Goal: Information Seeking & Learning: Learn about a topic

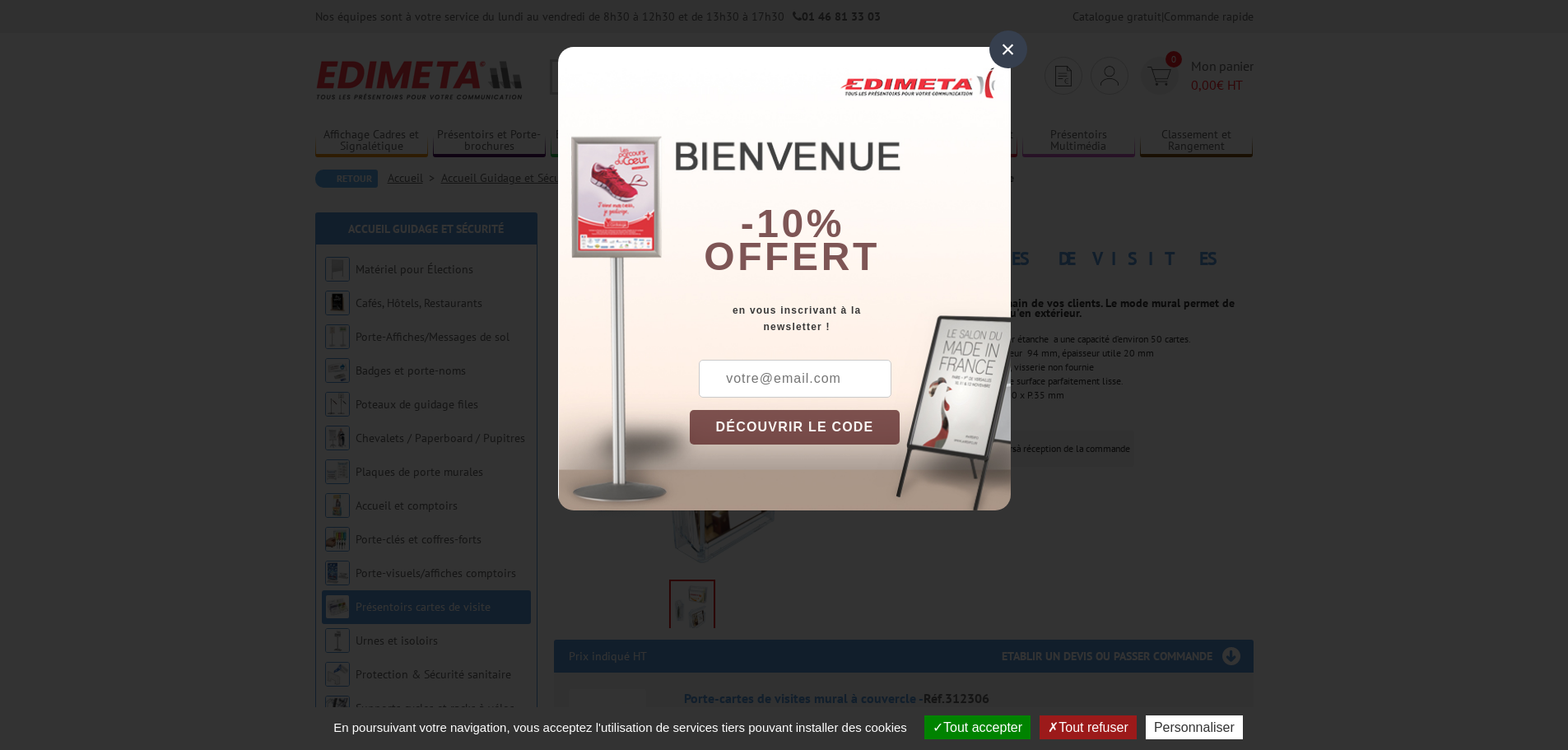
click at [1013, 42] on div "×" at bounding box center [1007, 49] width 37 height 38
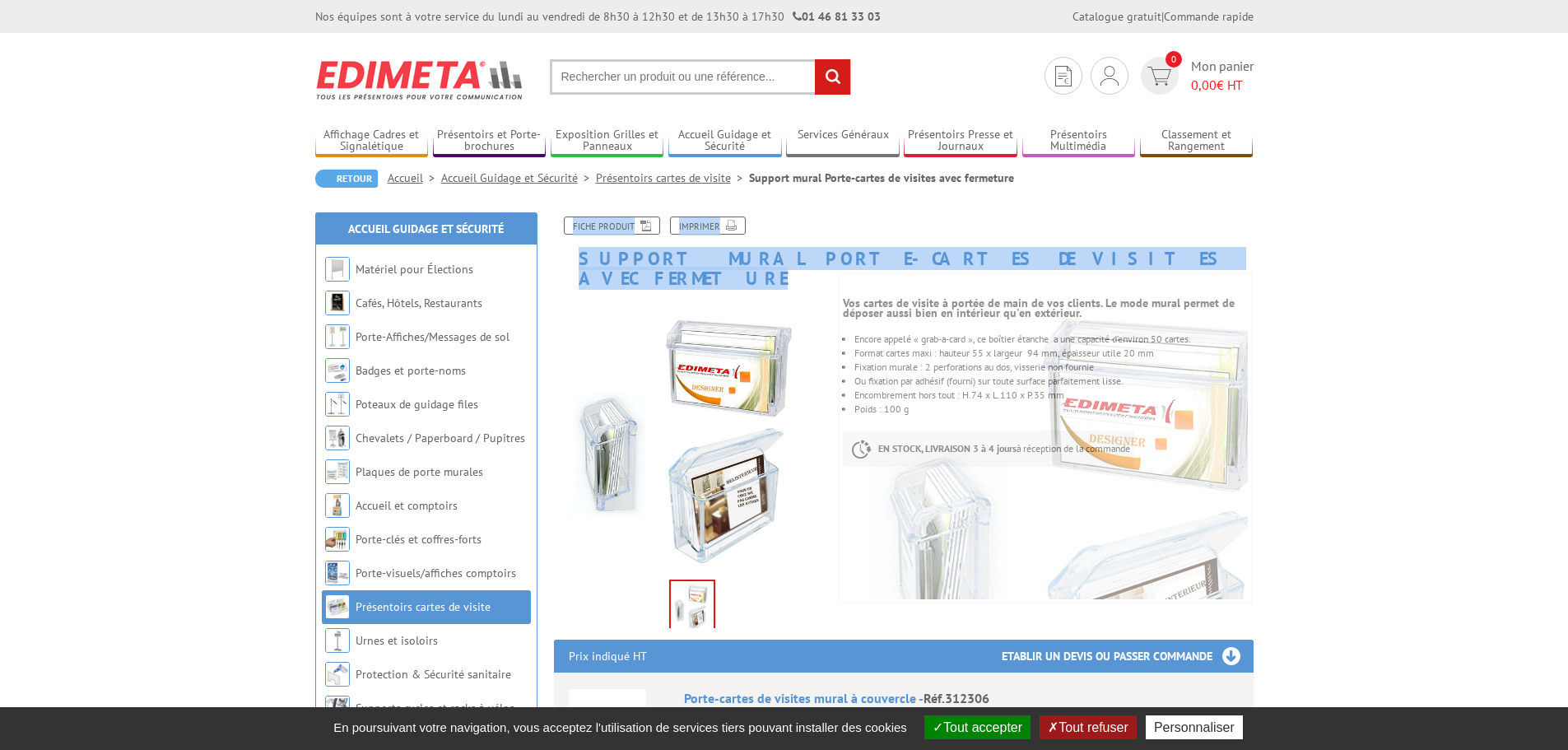
drag, startPoint x: 1077, startPoint y: 260, endPoint x: 570, endPoint y: 248, distance: 507.1
click at [570, 248] on div "Fiche produit Imprimer Support mural Porte-cartes de visites avec fermeture Pre…" at bounding box center [903, 744] width 724 height 1055
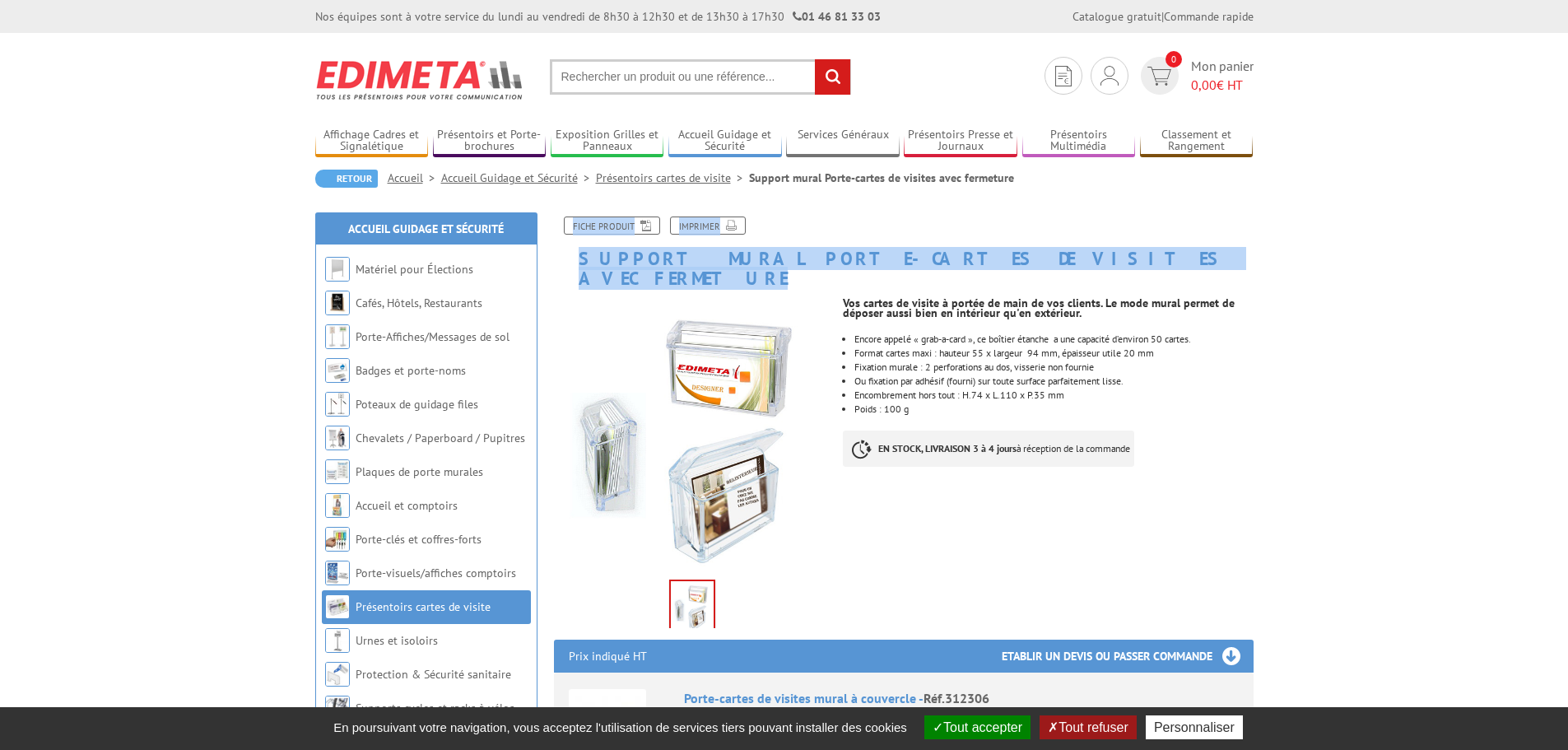
click at [567, 265] on h1 "Support mural Porte-cartes de visites avec fermeture" at bounding box center [903, 252] width 724 height 72
drag, startPoint x: 577, startPoint y: 251, endPoint x: 1077, endPoint y: 252, distance: 500.0
click at [1077, 252] on h1 "Support mural Porte-cartes de visites avec fermeture" at bounding box center [903, 252] width 724 height 72
copy h1 "Support mural Porte-cartes de visites avec fermeture"
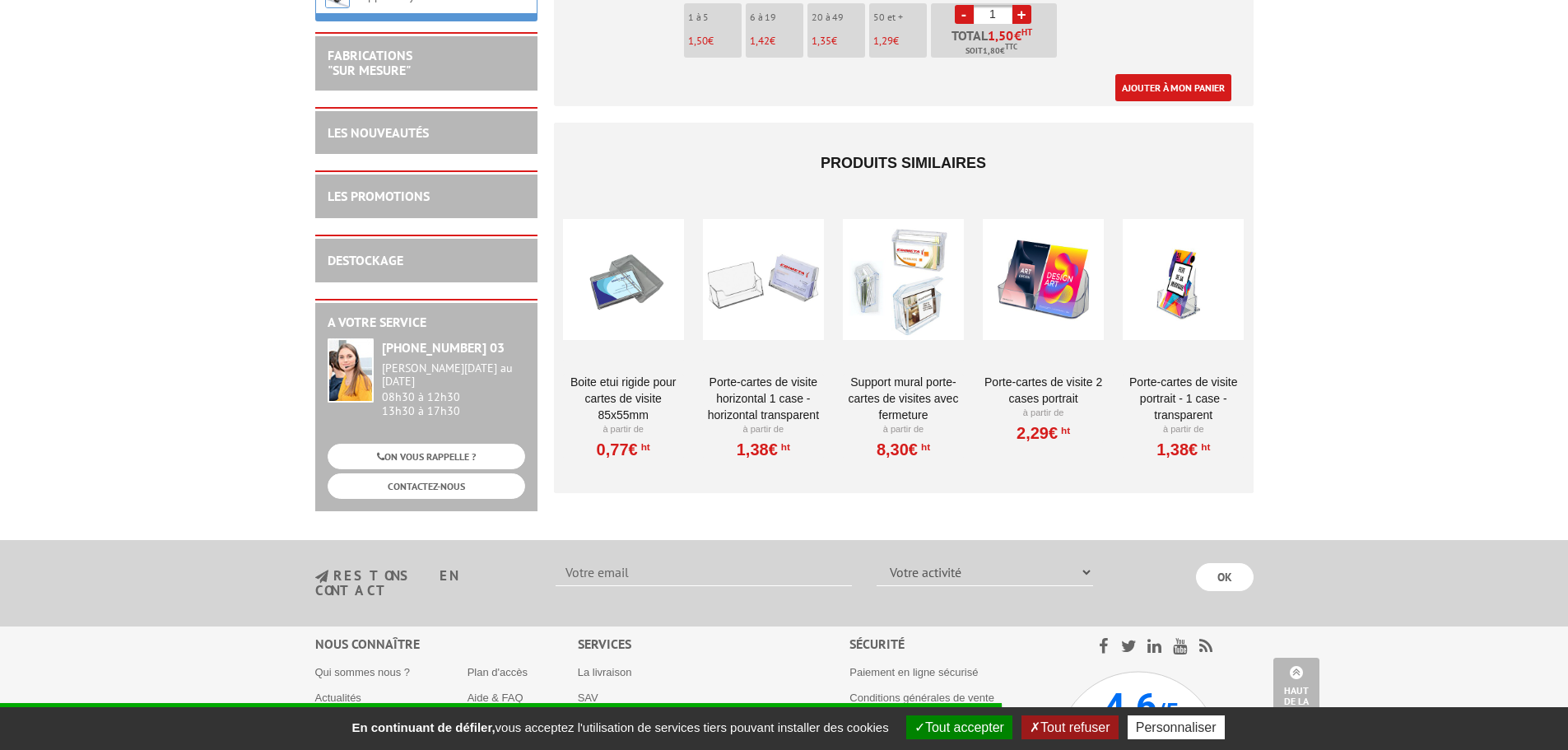
scroll to position [1167, 0]
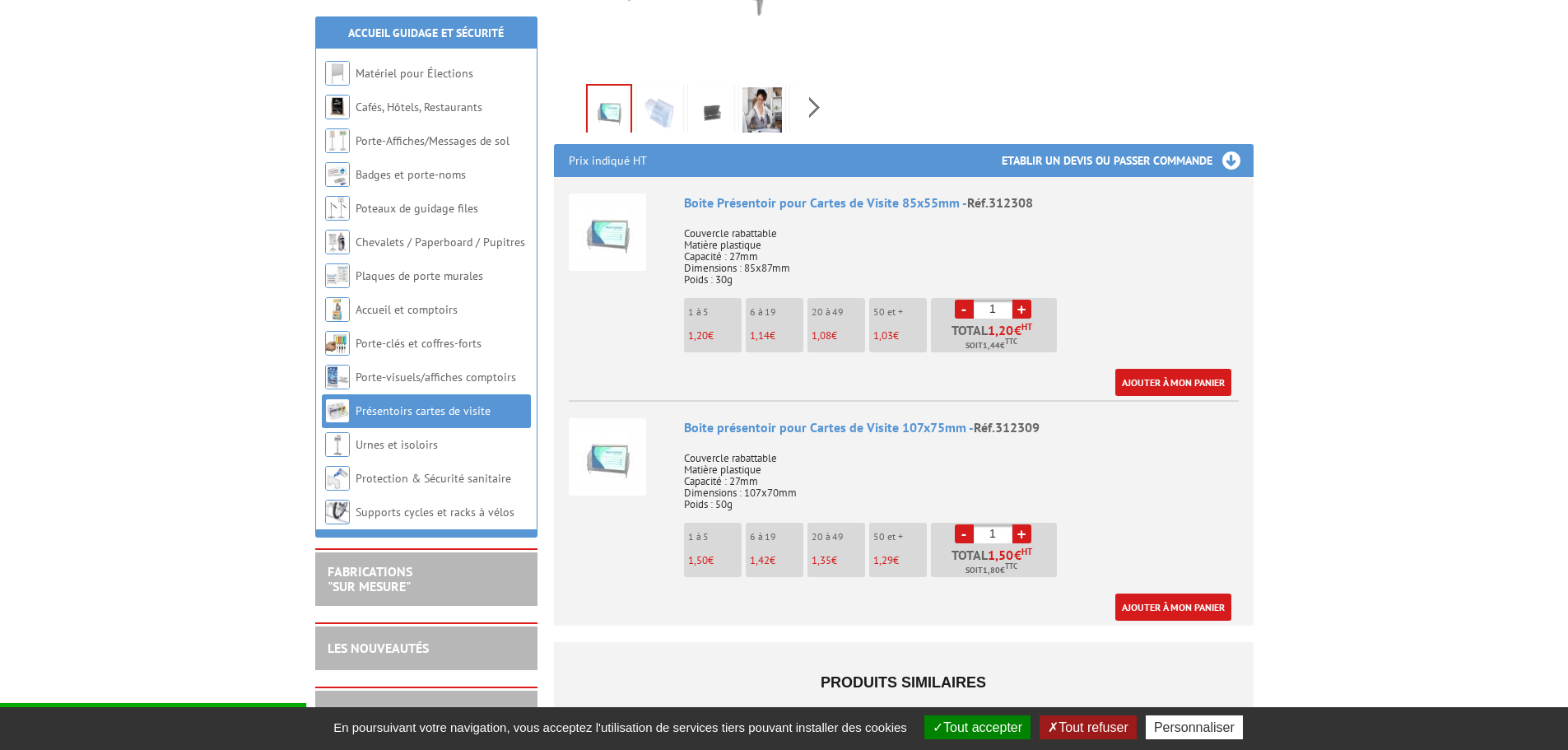
scroll to position [577, 0]
